Goal: Information Seeking & Learning: Learn about a topic

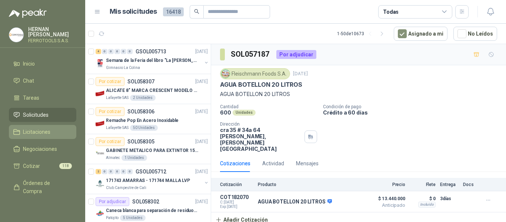
click at [27, 133] on span "Licitaciones" at bounding box center [36, 132] width 27 height 8
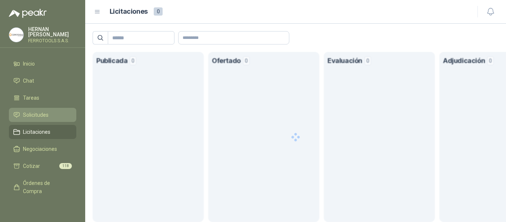
click at [39, 111] on span "Solicitudes" at bounding box center [36, 115] width 26 height 8
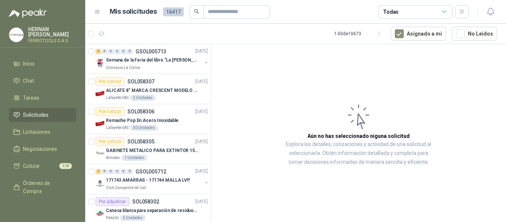
click at [257, 73] on article "Aún no has seleccionado niguna solicitud Explora los detalles, cotizaciones y a…" at bounding box center [358, 134] width 295 height 180
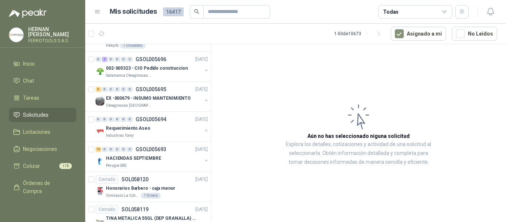
scroll to position [1335, 0]
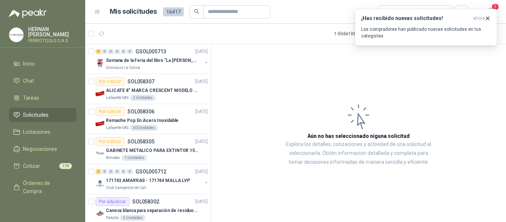
drag, startPoint x: 37, startPoint y: 128, endPoint x: 37, endPoint y: 120, distance: 8.1
click at [37, 128] on span "Licitaciones" at bounding box center [36, 132] width 27 height 8
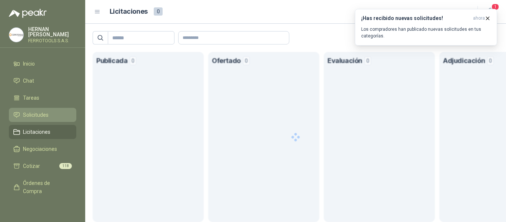
click at [36, 109] on link "Solicitudes" at bounding box center [42, 115] width 67 height 14
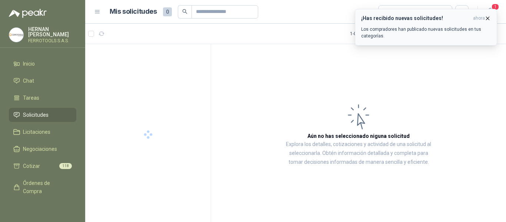
click at [436, 33] on p "Los compradores han publicado nuevas solicitudes en tus categorías." at bounding box center [426, 32] width 130 height 13
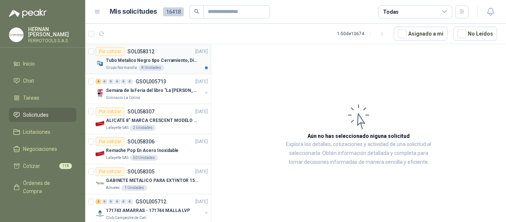
click at [158, 63] on p "Tubo Metalico Negro tipo Cerramiento, Diametro 1-1/2", Espesor 2mm, Longitud 6m" at bounding box center [152, 60] width 92 height 7
